Goal: Information Seeking & Learning: Learn about a topic

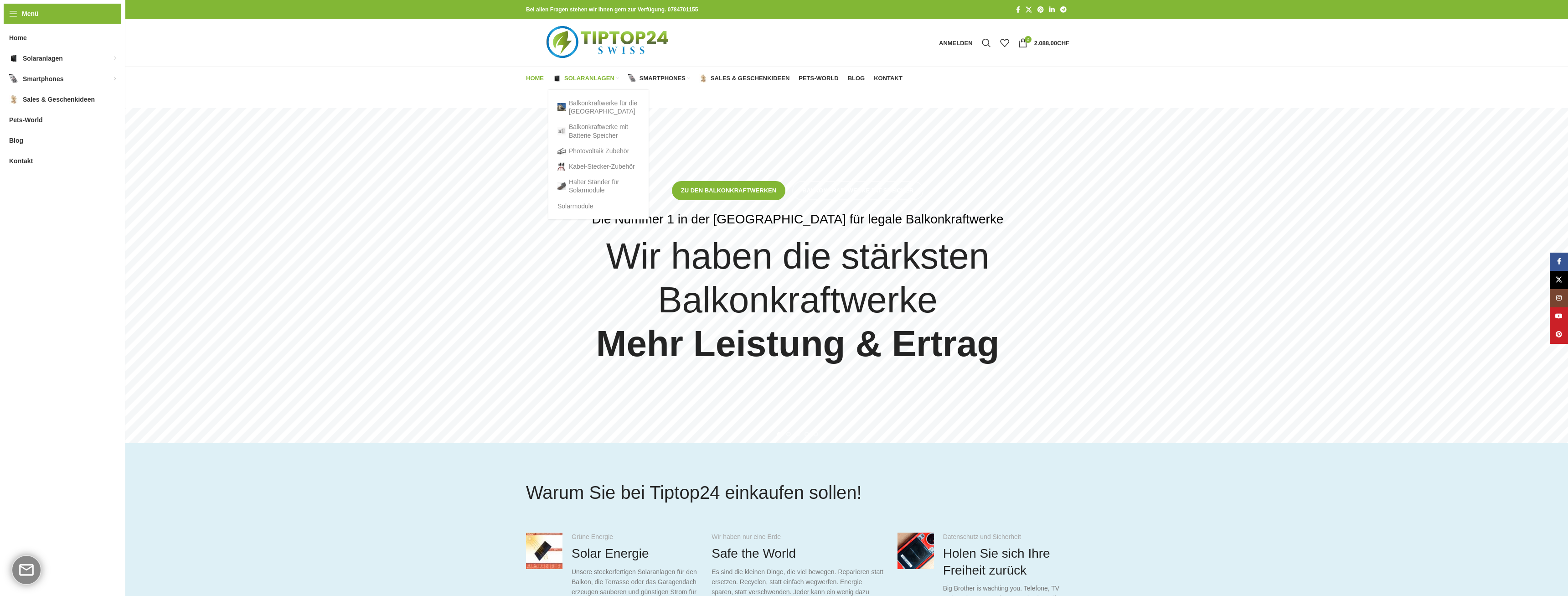
click at [589, 76] on span "Solaranlagen" at bounding box center [589, 79] width 50 height 7
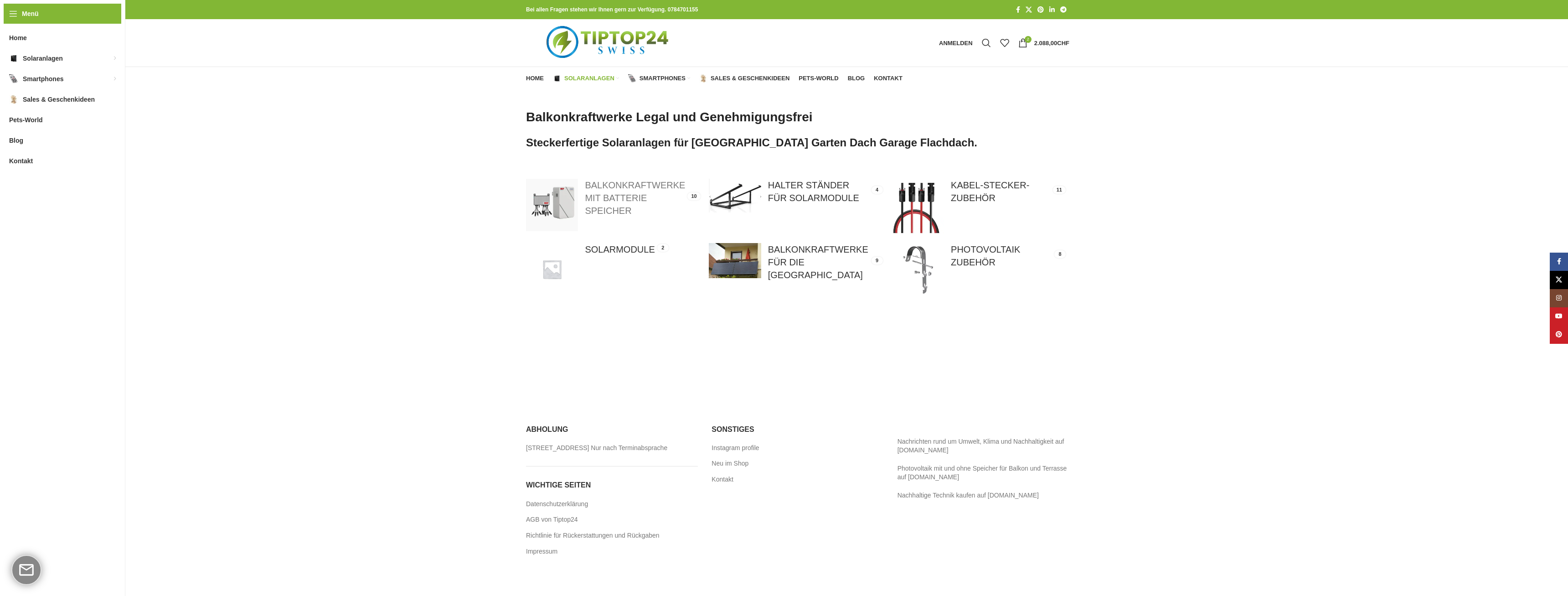
click at [625, 186] on link at bounding box center [612, 205] width 173 height 52
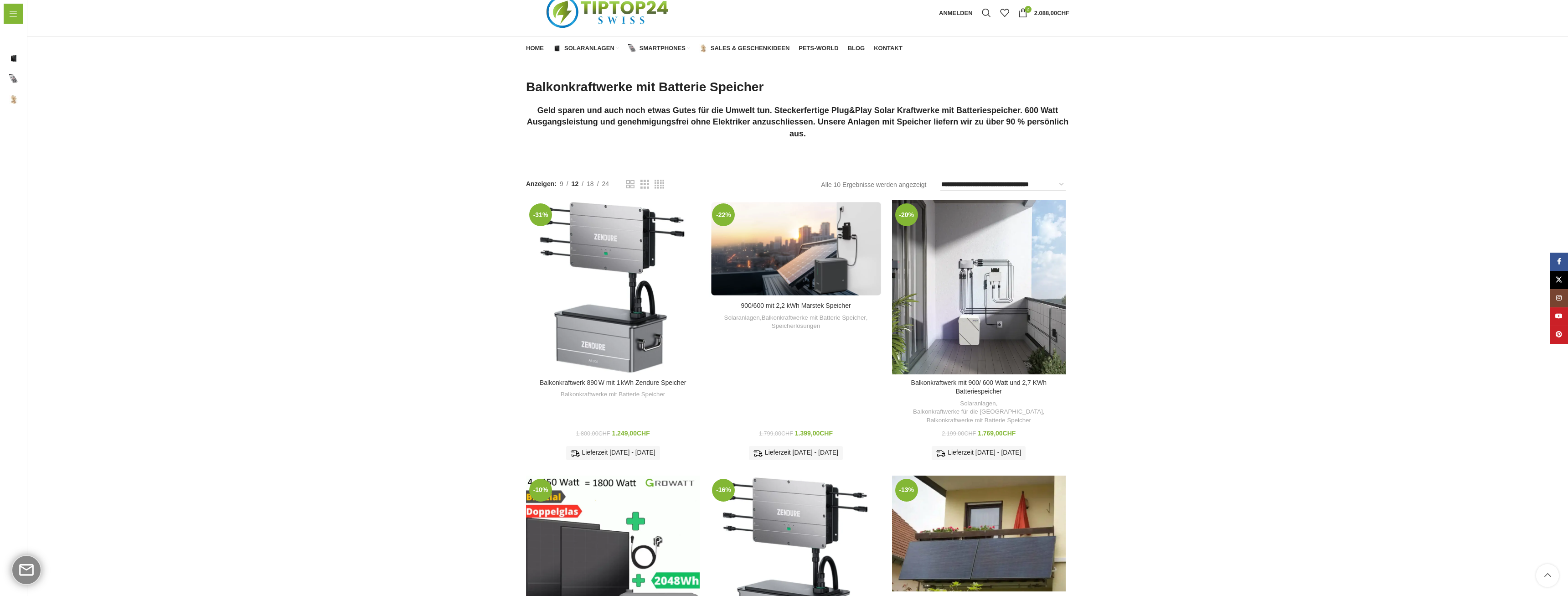
scroll to position [18, 0]
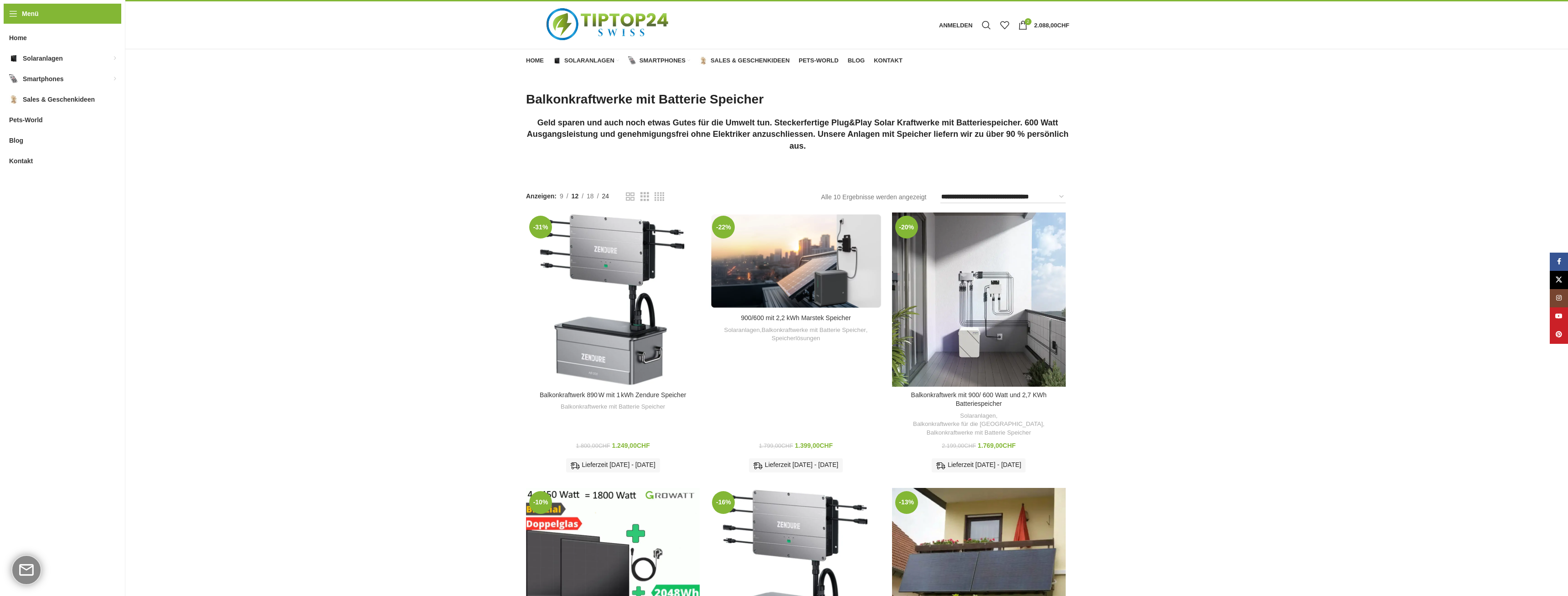
click at [609, 198] on span "24" at bounding box center [606, 196] width 7 height 7
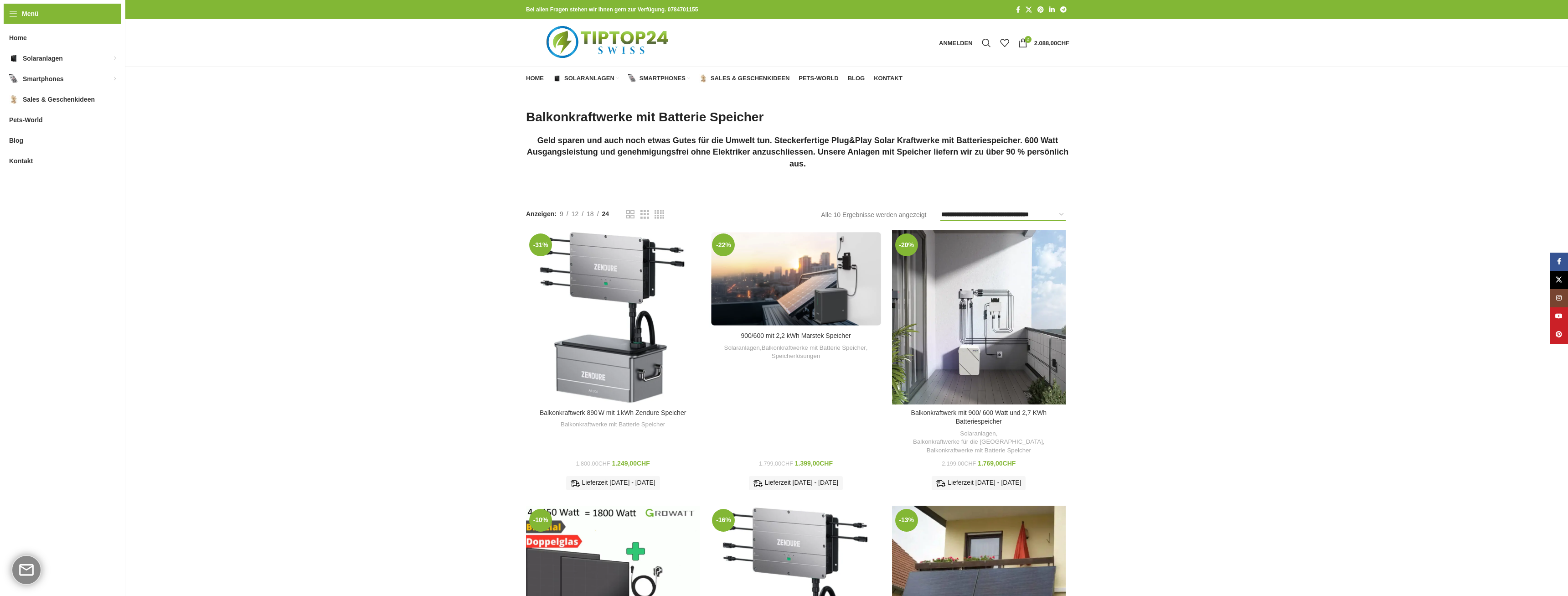
click at [940, 208] on select "**********" at bounding box center [1003, 215] width 126 height 13
select select "****"
click option "**********" at bounding box center [0, 0] width 0 height 0
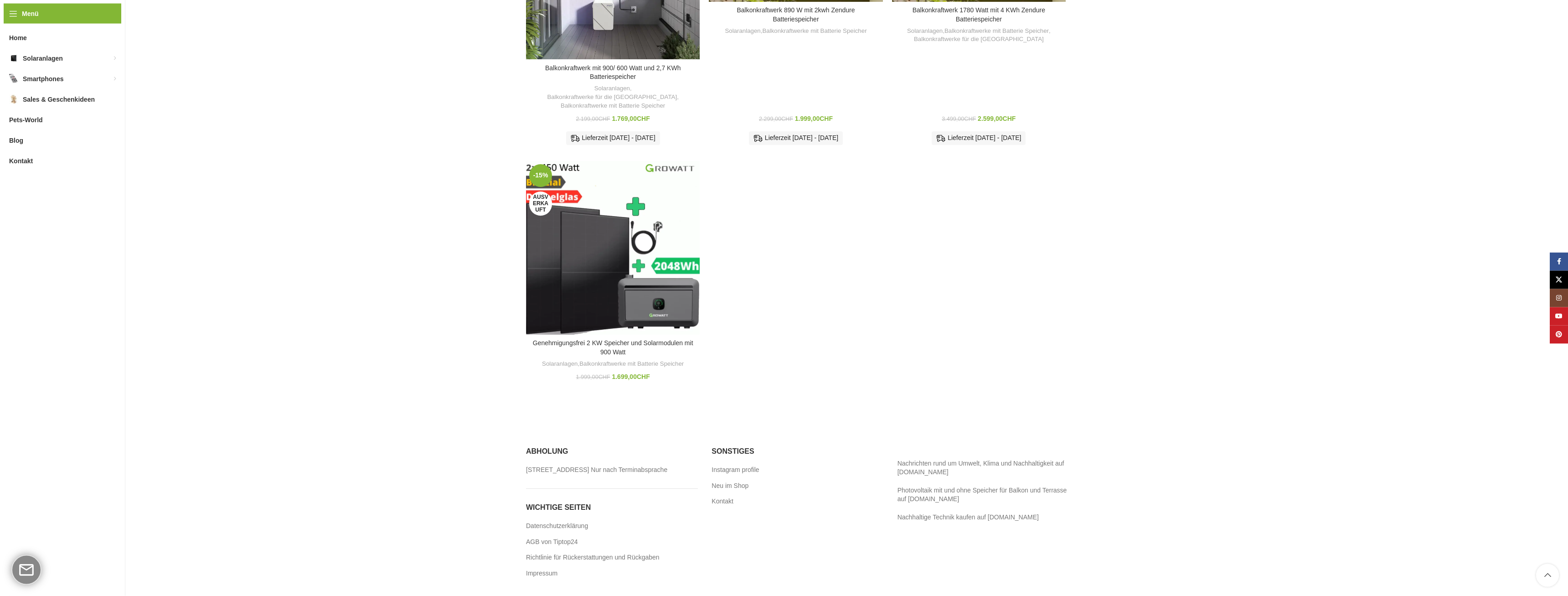
scroll to position [948, 0]
click at [735, 482] on link "Neu im Shop" at bounding box center [730, 486] width 38 height 9
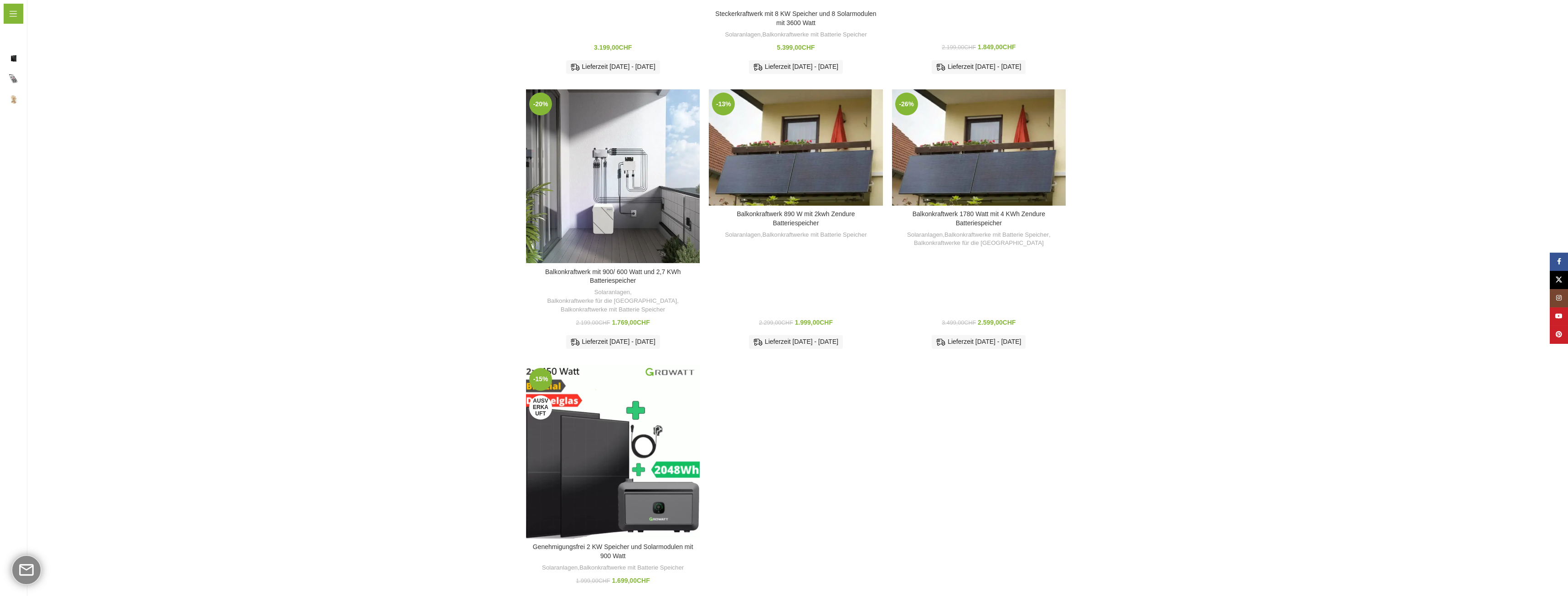
scroll to position [715, 0]
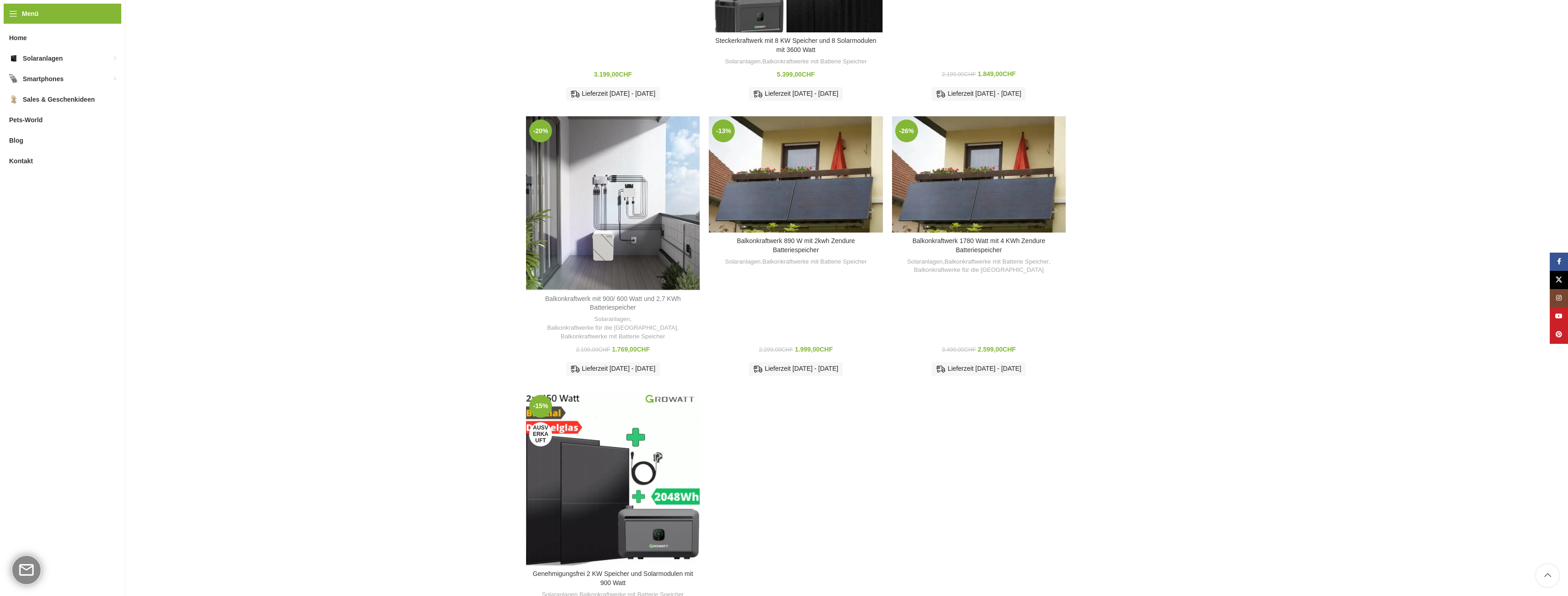
click at [612, 298] on link "Balkonkraftwerk mit 900/ 600 Watt und 2,7 KWh Batteriespeicher" at bounding box center [613, 303] width 136 height 16
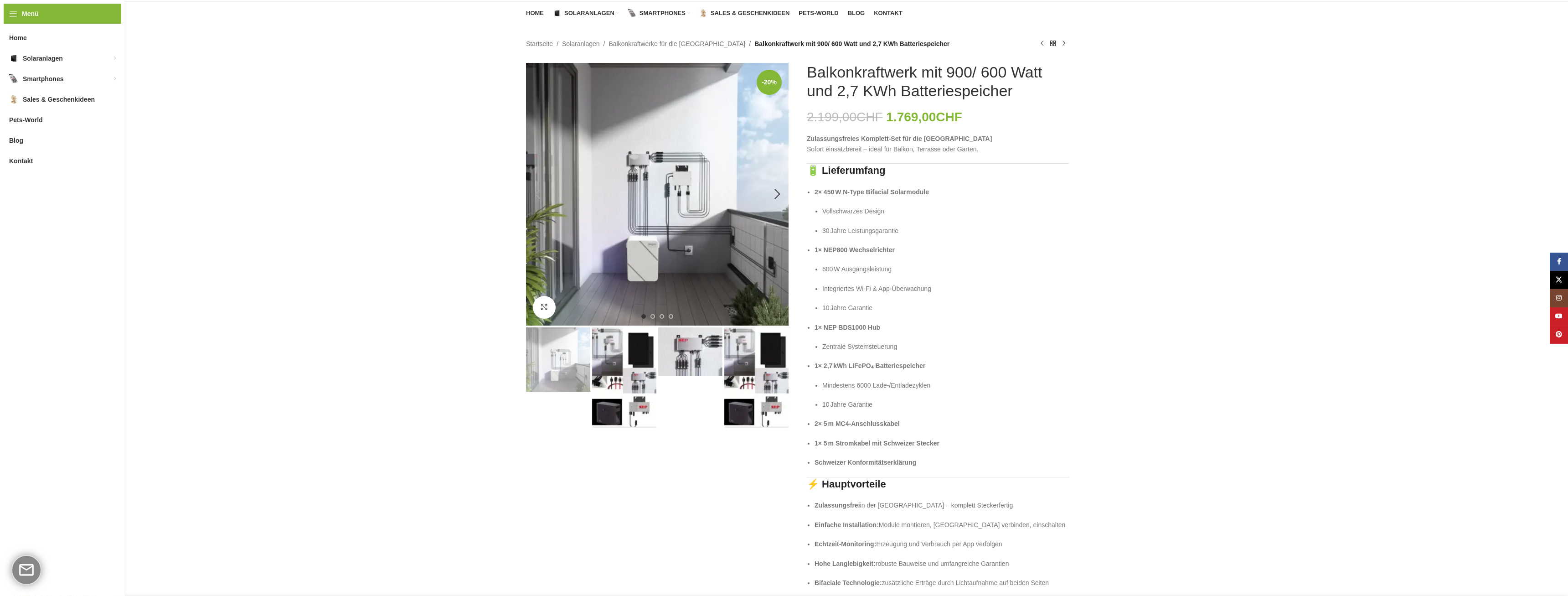
scroll to position [93, 0]
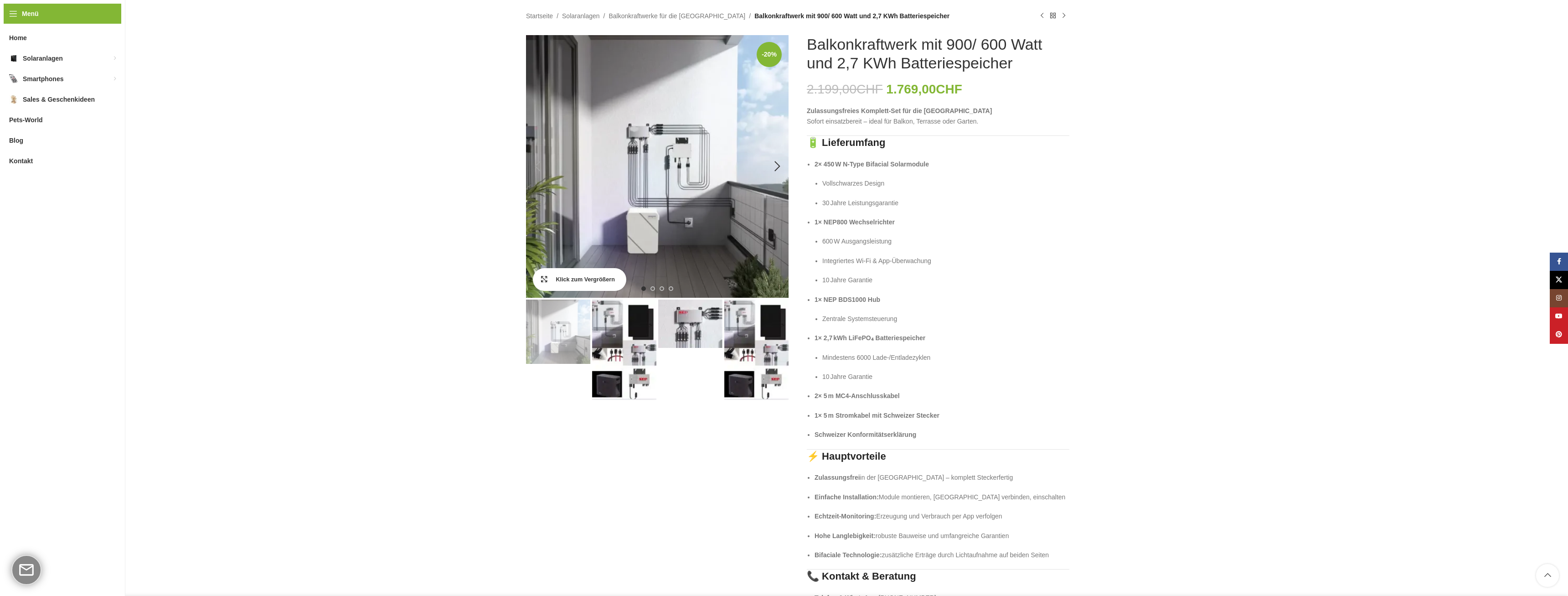
click at [538, 281] on link "Klick zum Vergrößern" at bounding box center [579, 279] width 94 height 23
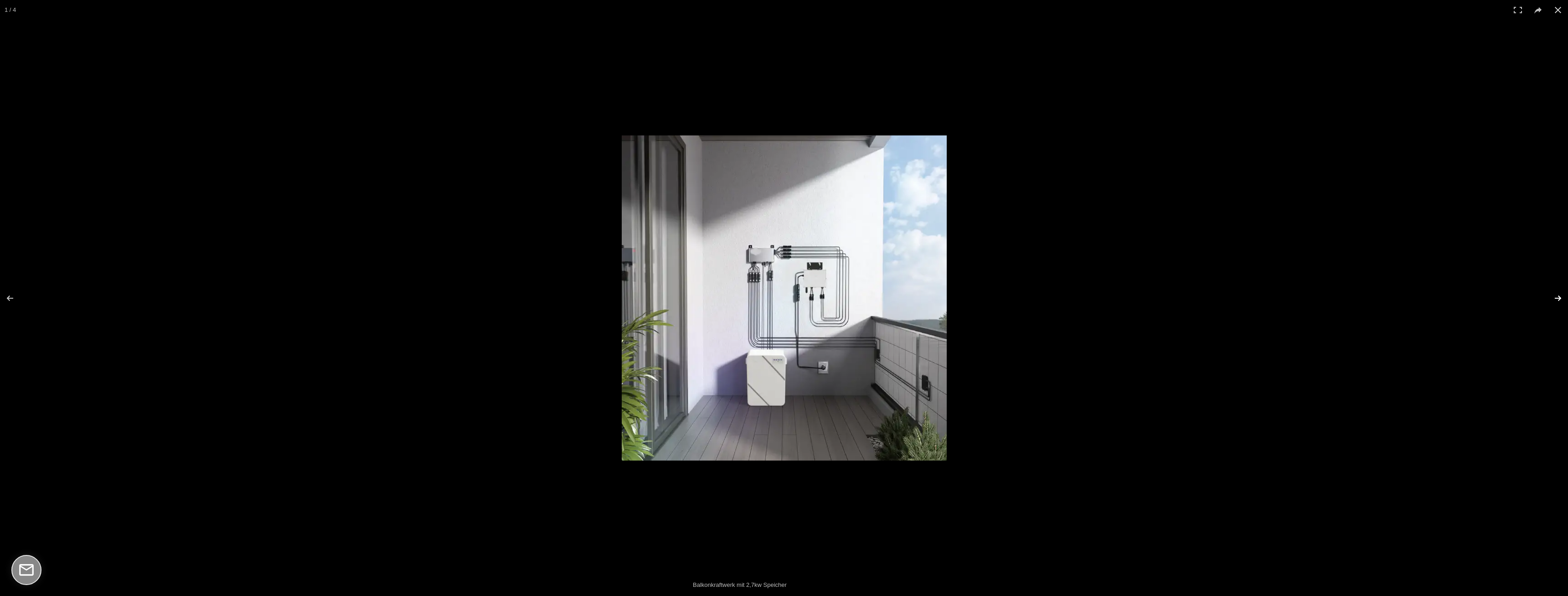
click at [1556, 294] on button at bounding box center [1552, 298] width 32 height 46
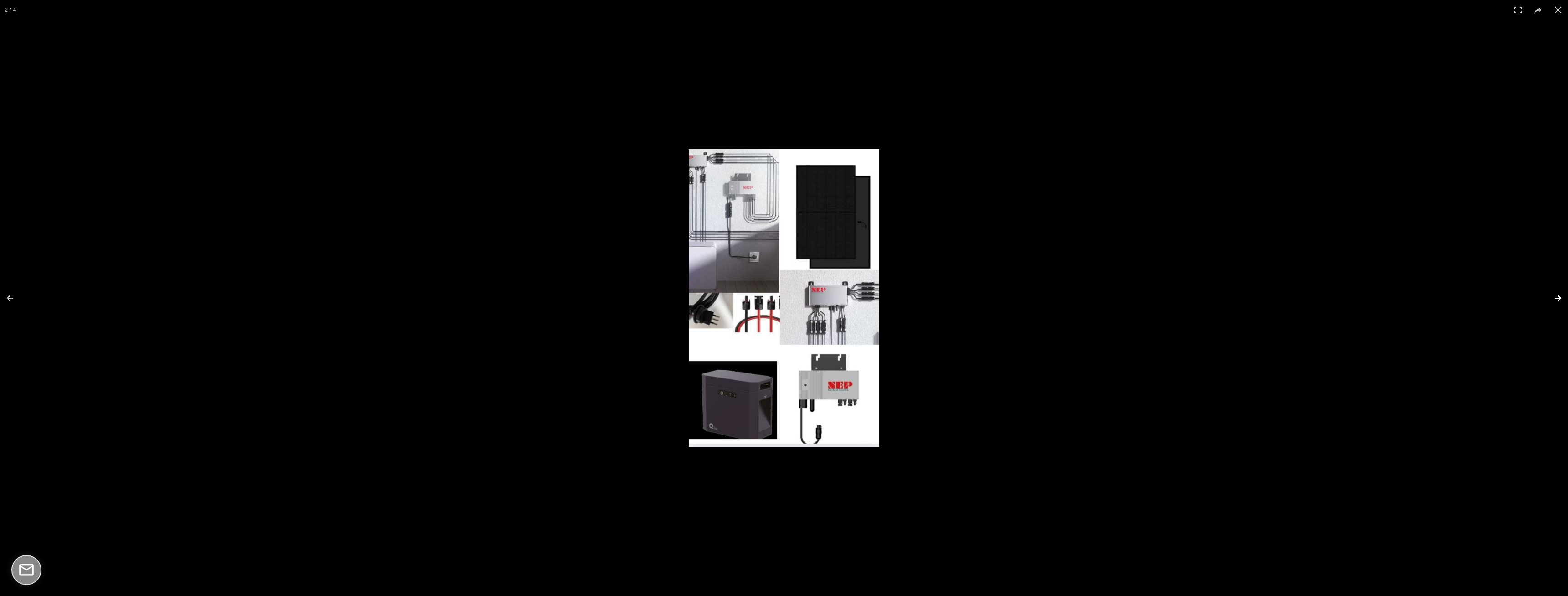
click at [1556, 296] on button at bounding box center [1552, 298] width 32 height 46
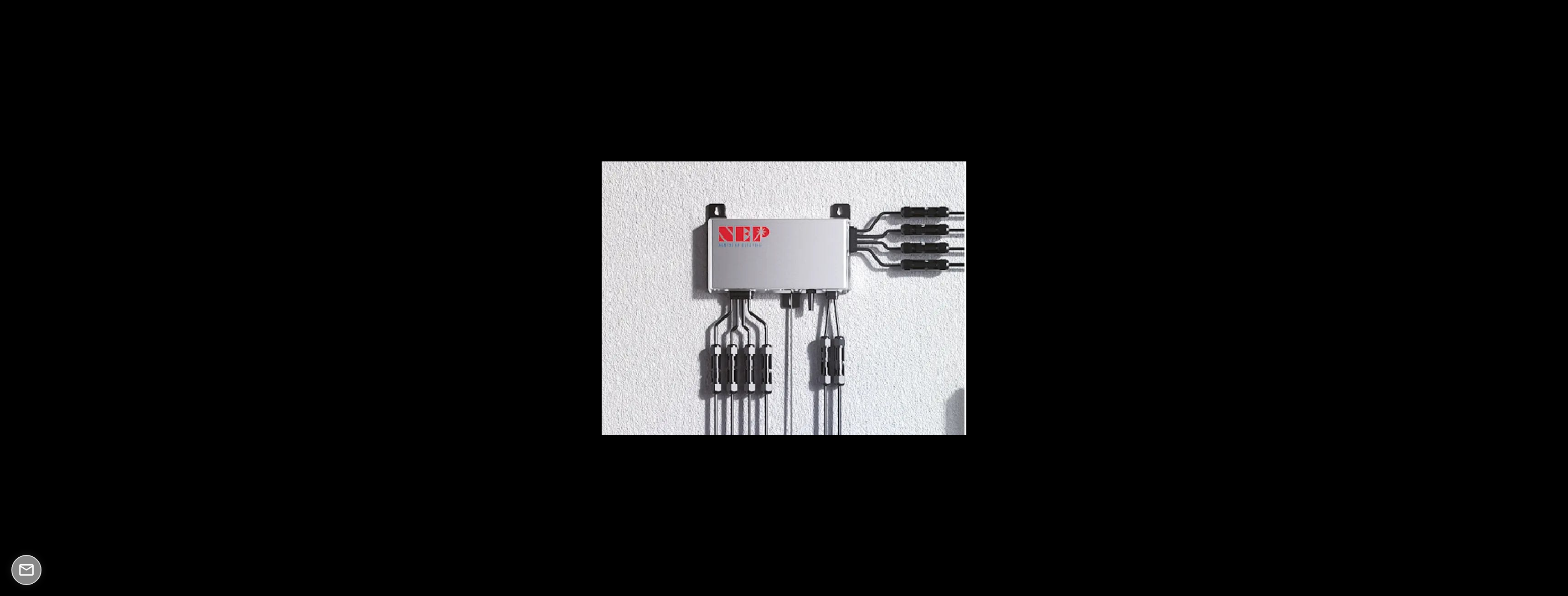
click at [1556, 296] on button at bounding box center [1552, 298] width 32 height 46
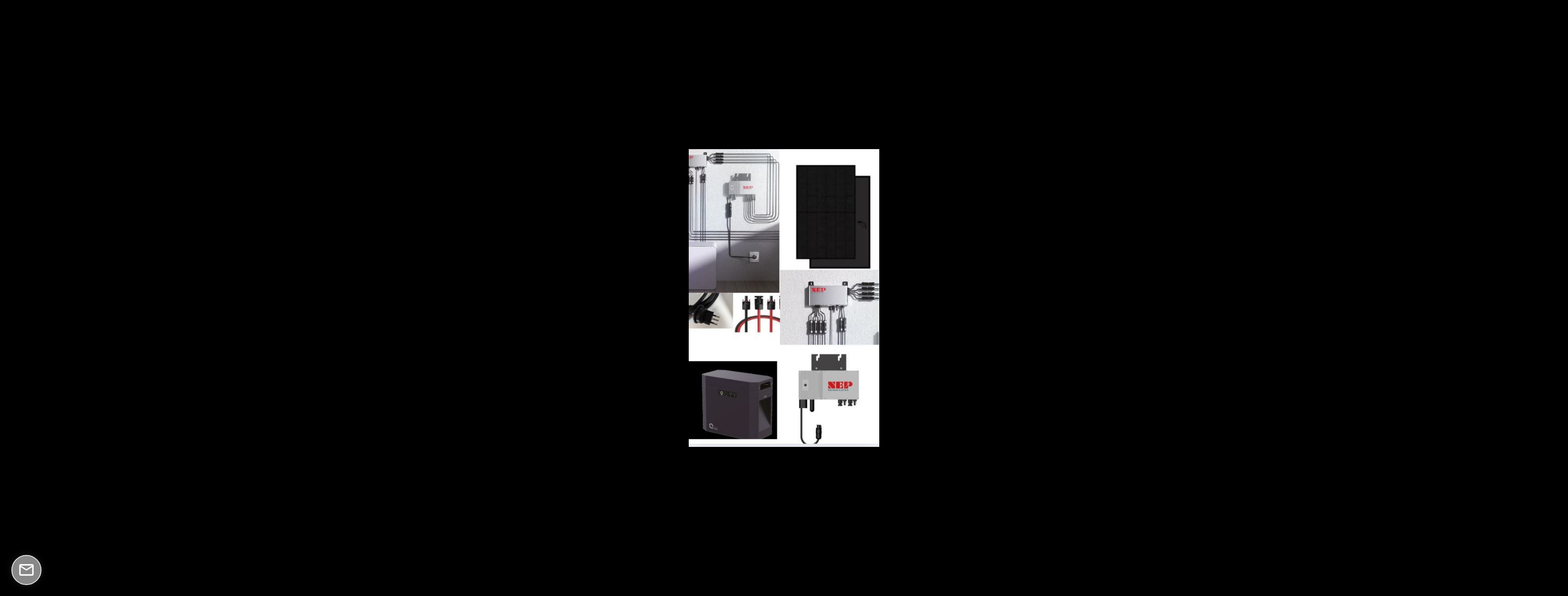
click at [1556, 296] on button at bounding box center [1552, 298] width 32 height 46
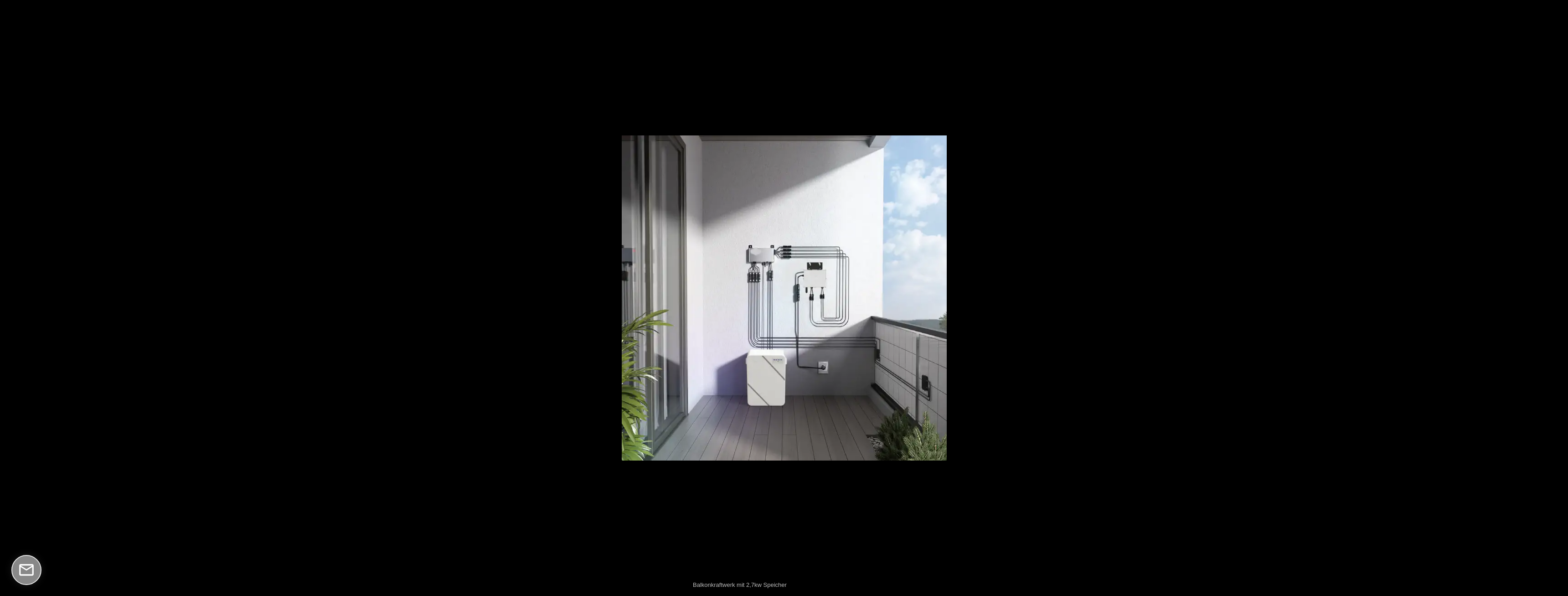
click at [1556, 296] on button at bounding box center [1552, 298] width 32 height 46
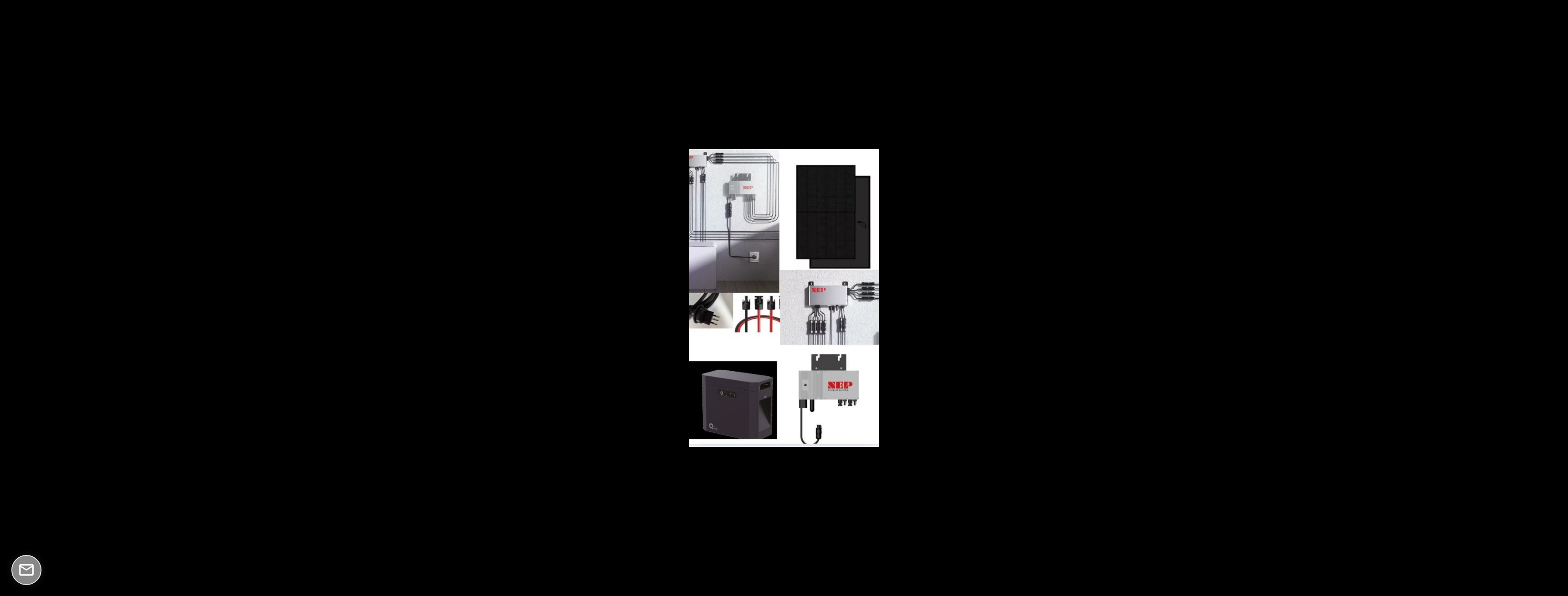
click at [1556, 296] on button at bounding box center [1552, 298] width 32 height 46
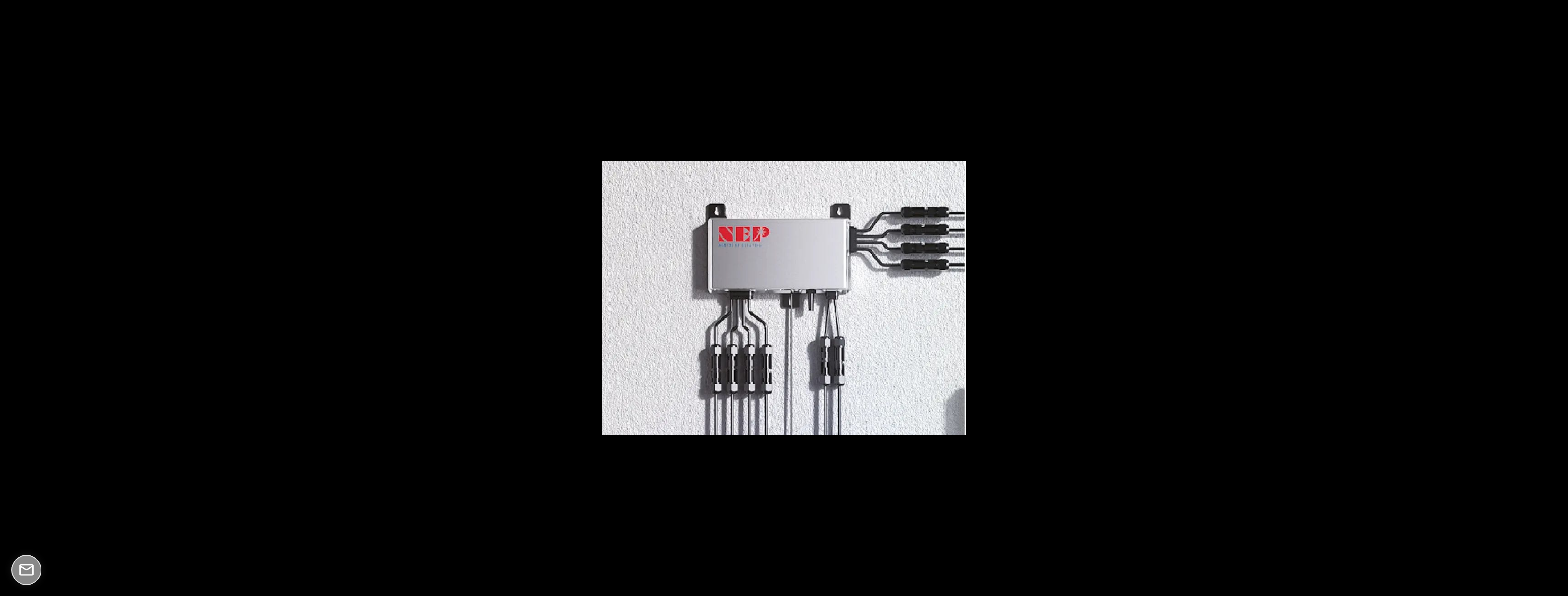
click at [1556, 296] on button at bounding box center [1552, 298] width 32 height 46
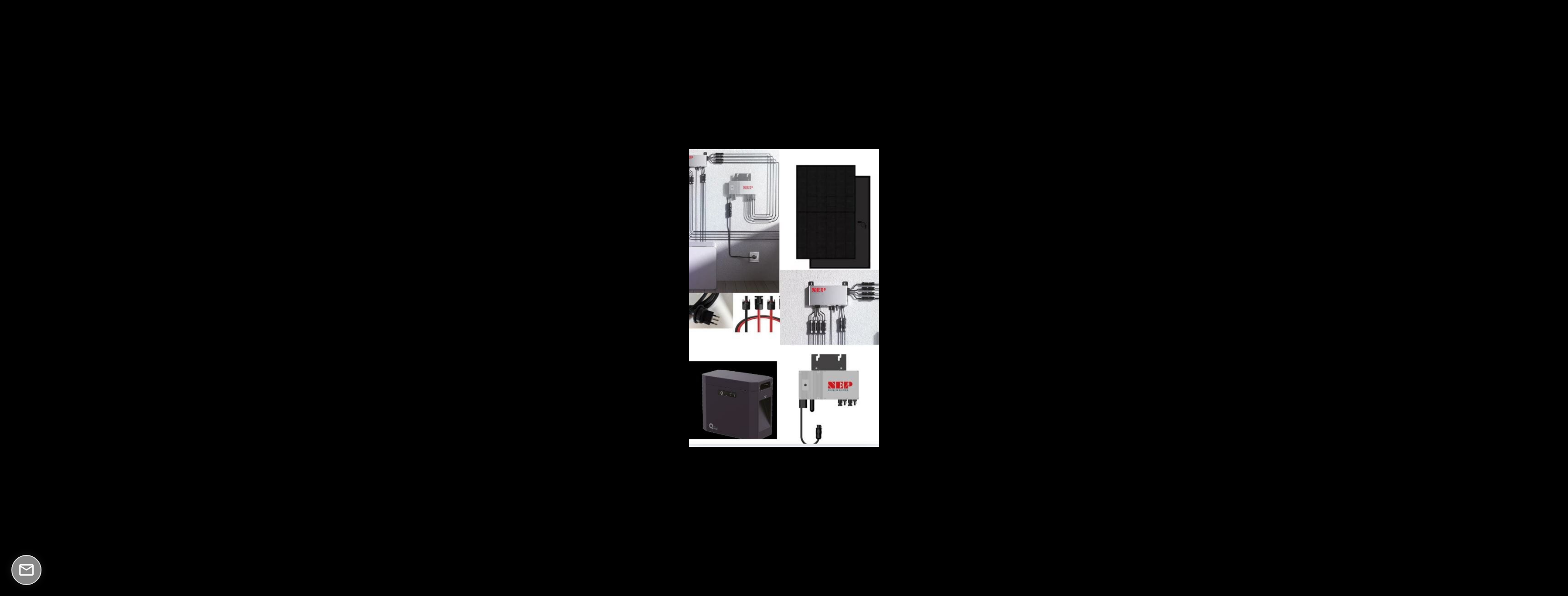
click at [1556, 296] on button at bounding box center [1552, 298] width 32 height 46
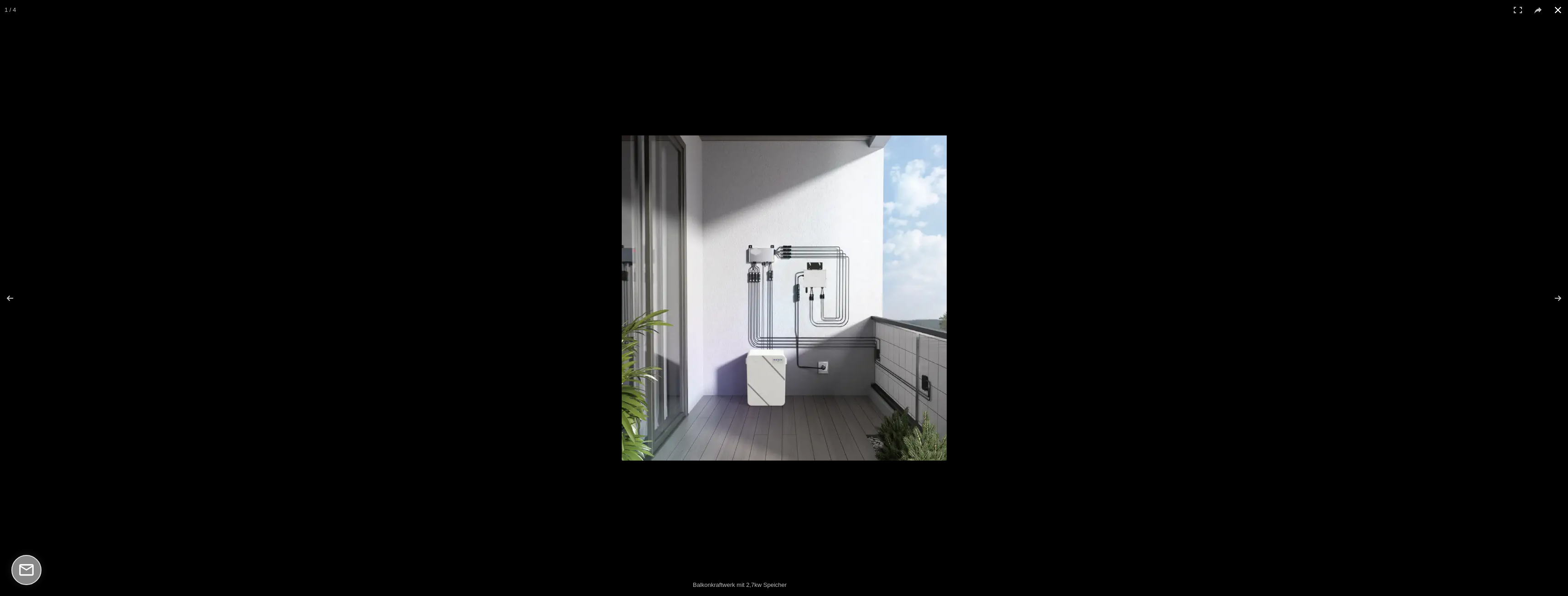
click at [1559, 10] on button at bounding box center [1558, 10] width 20 height 20
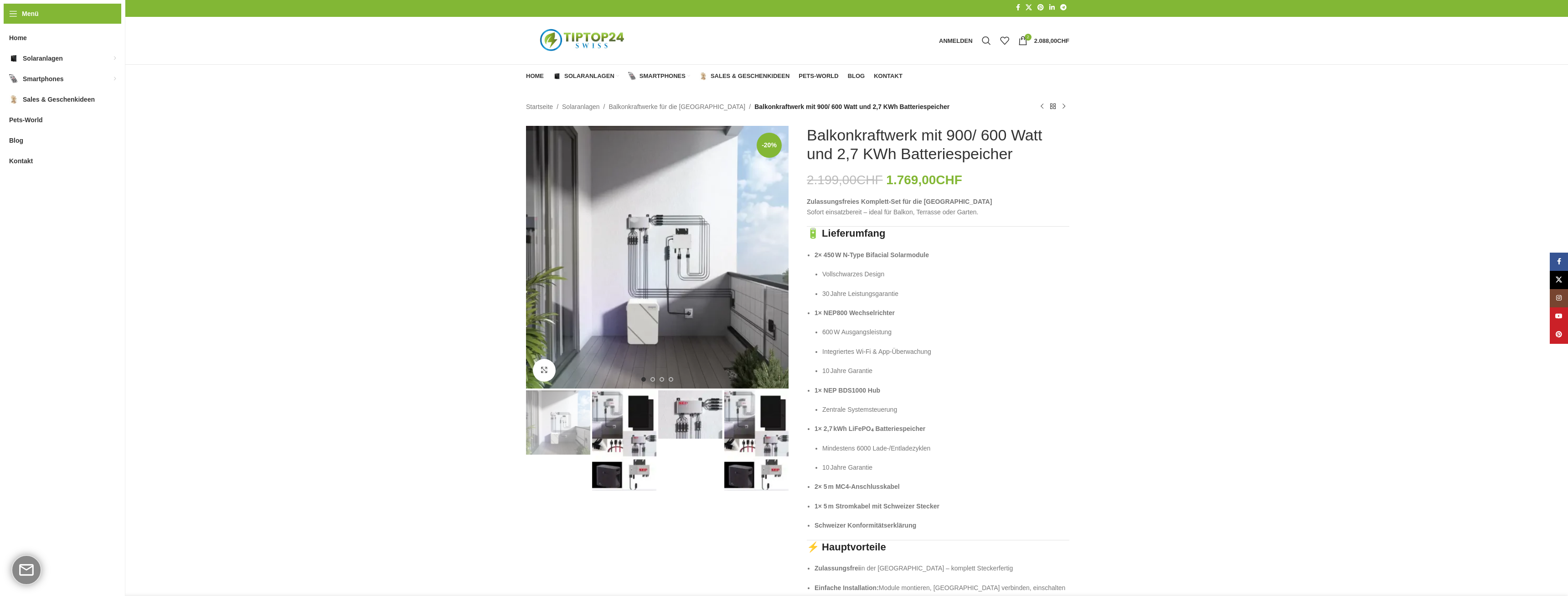
scroll to position [0, 0]
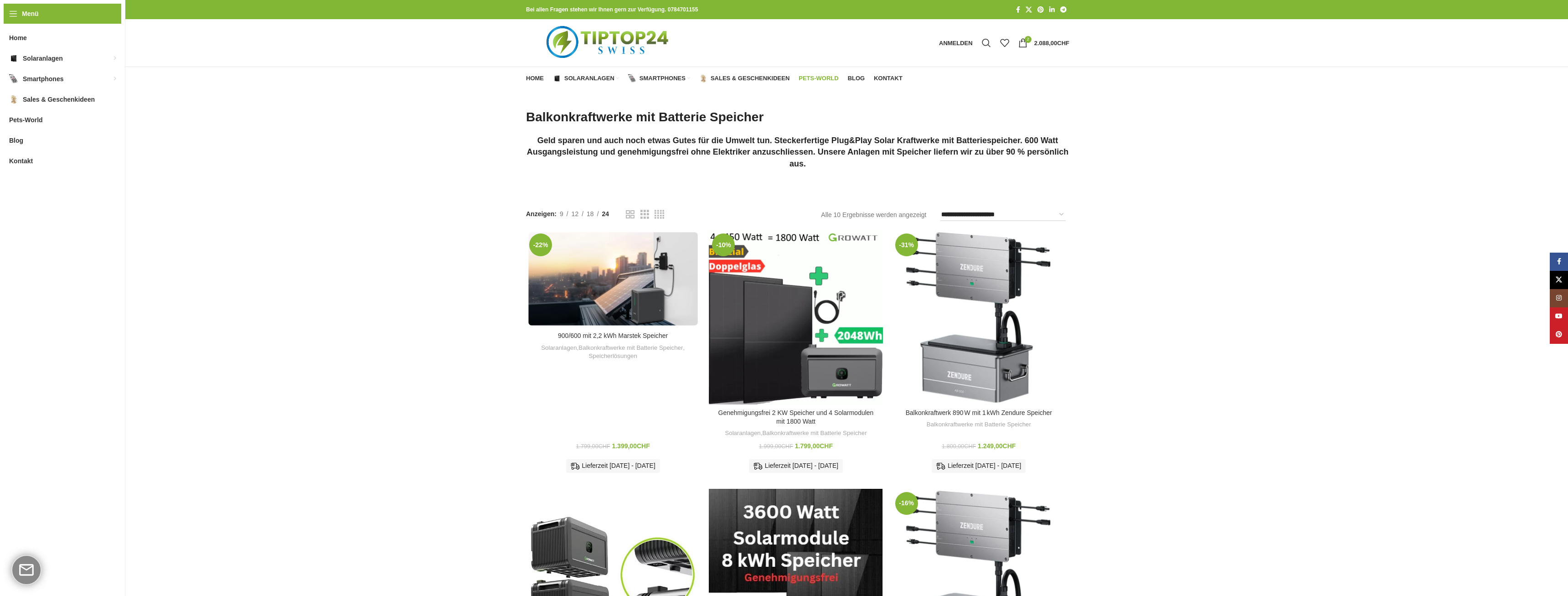
click at [819, 79] on span "Pets-World" at bounding box center [818, 79] width 40 height 7
